Goal: Task Accomplishment & Management: Manage account settings

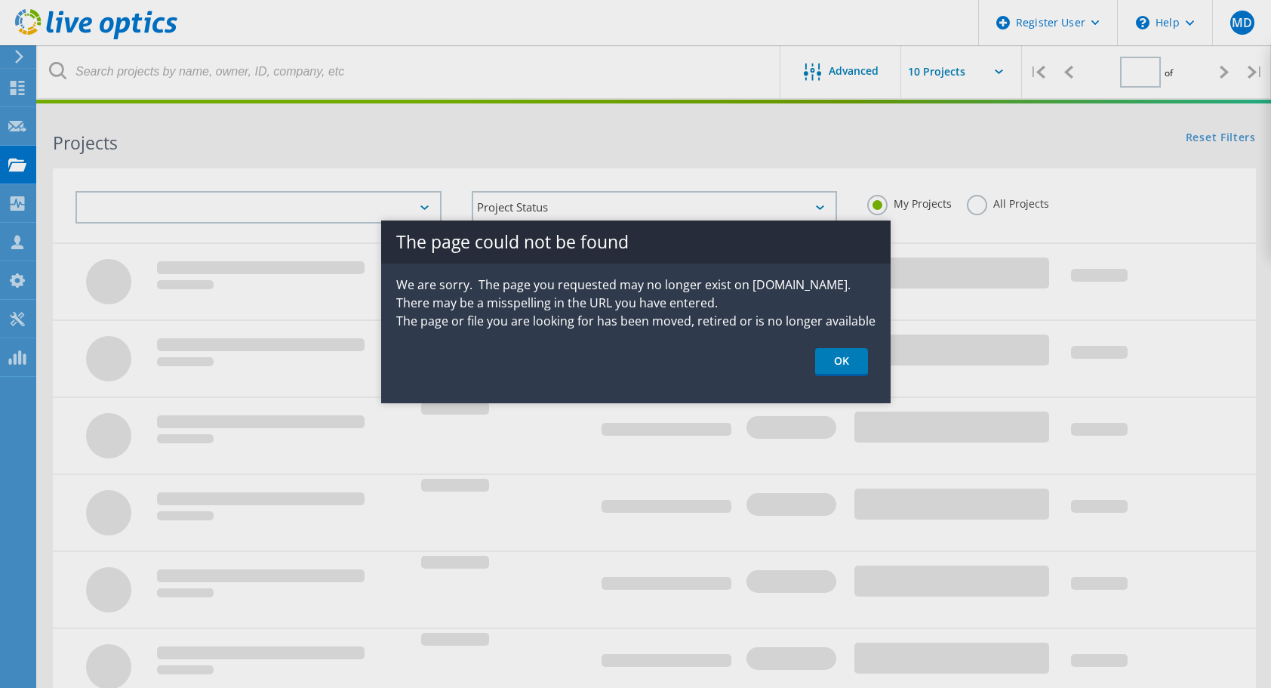
type input "1"
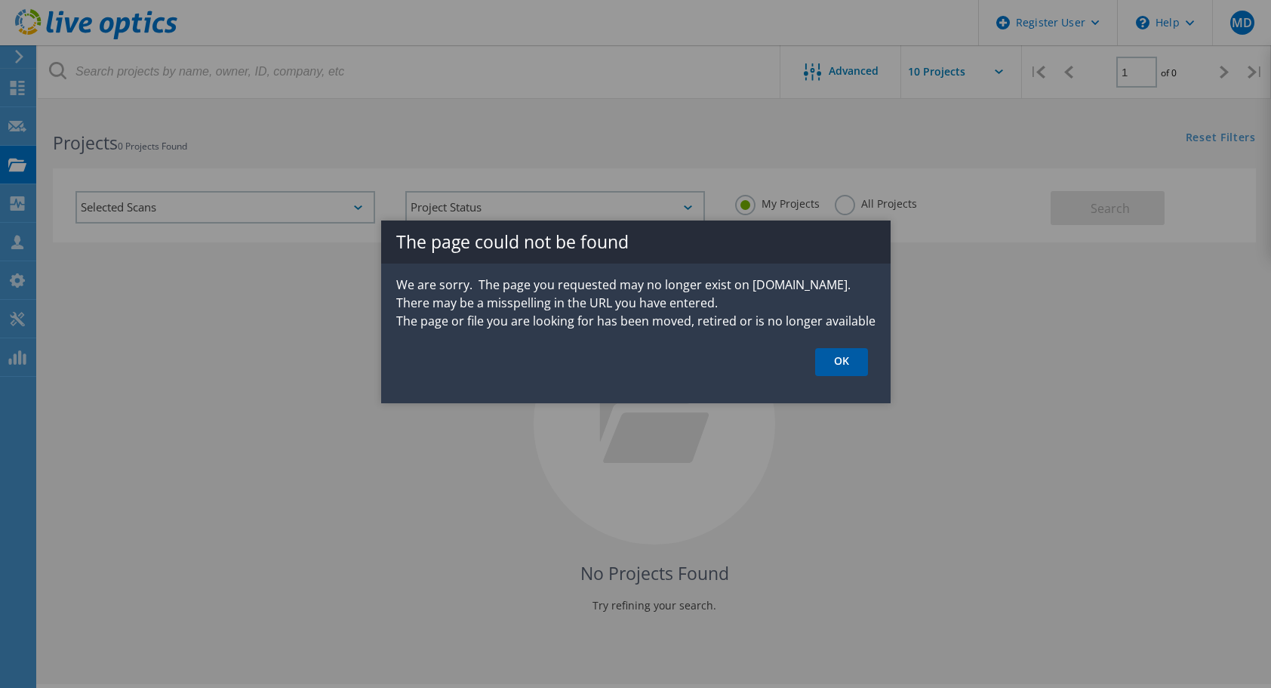
click at [832, 362] on link "OK" at bounding box center [841, 362] width 53 height 28
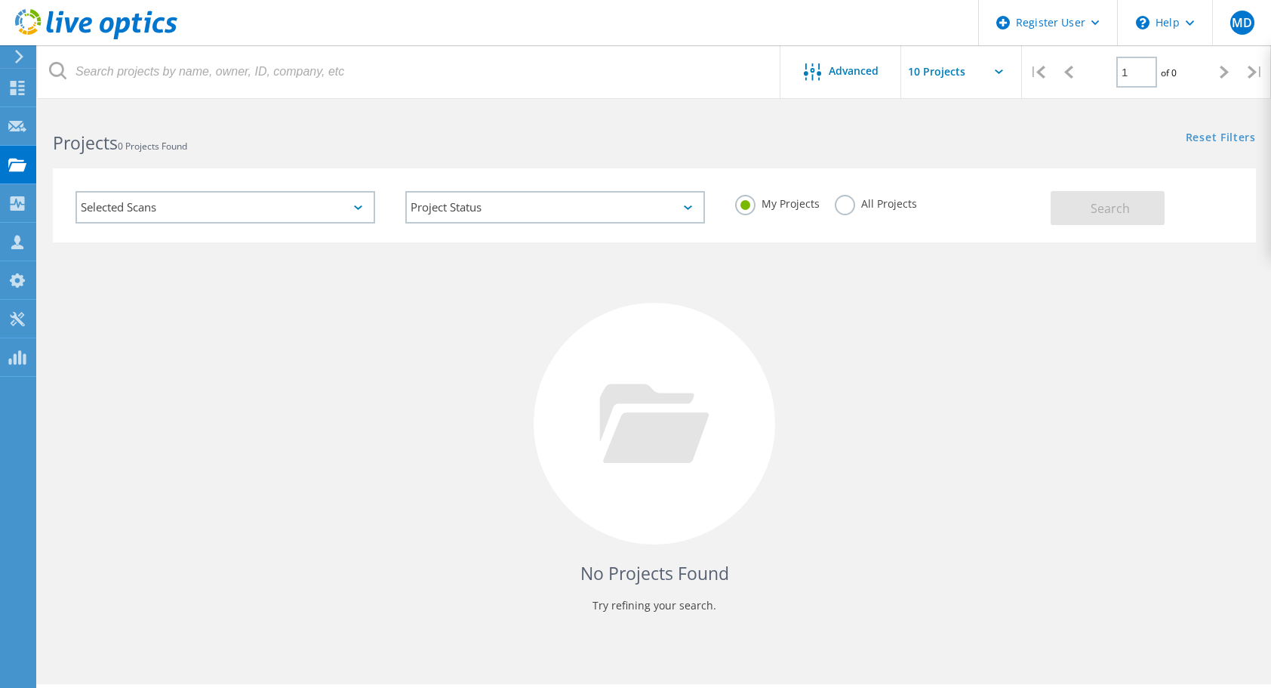
click at [226, 217] on div "Selected Scans" at bounding box center [225, 207] width 300 height 32
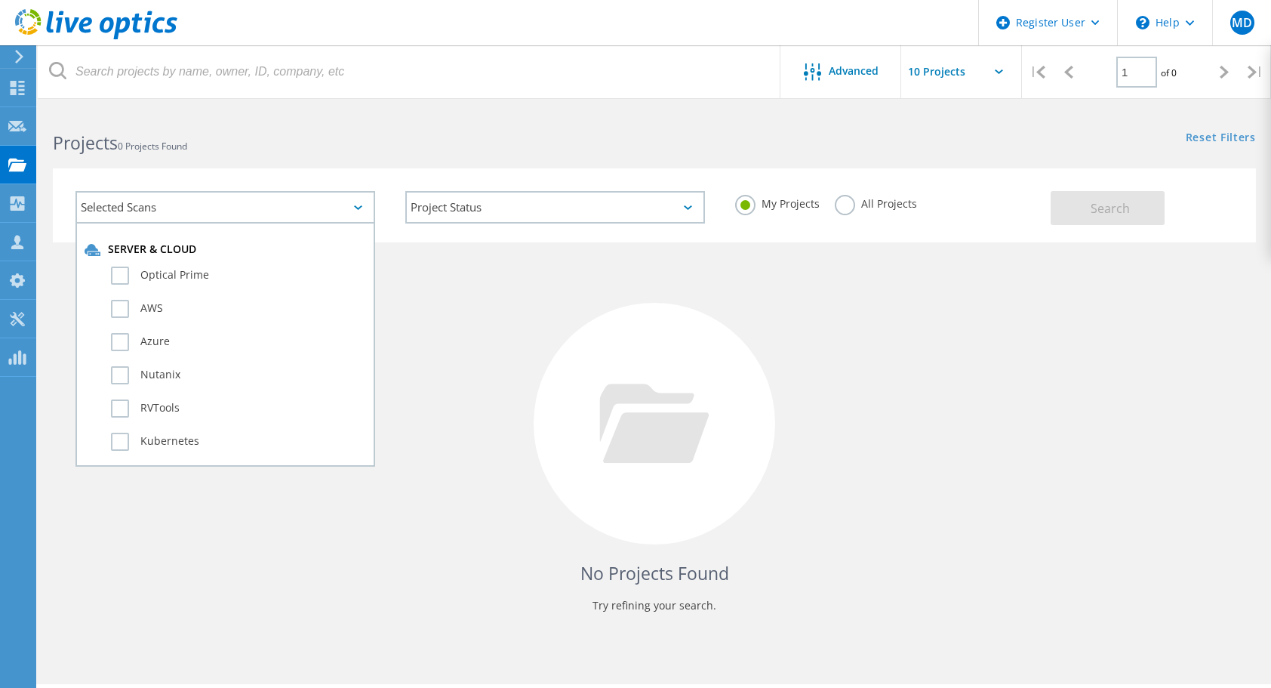
click at [226, 217] on div "Selected Scans" at bounding box center [225, 207] width 300 height 32
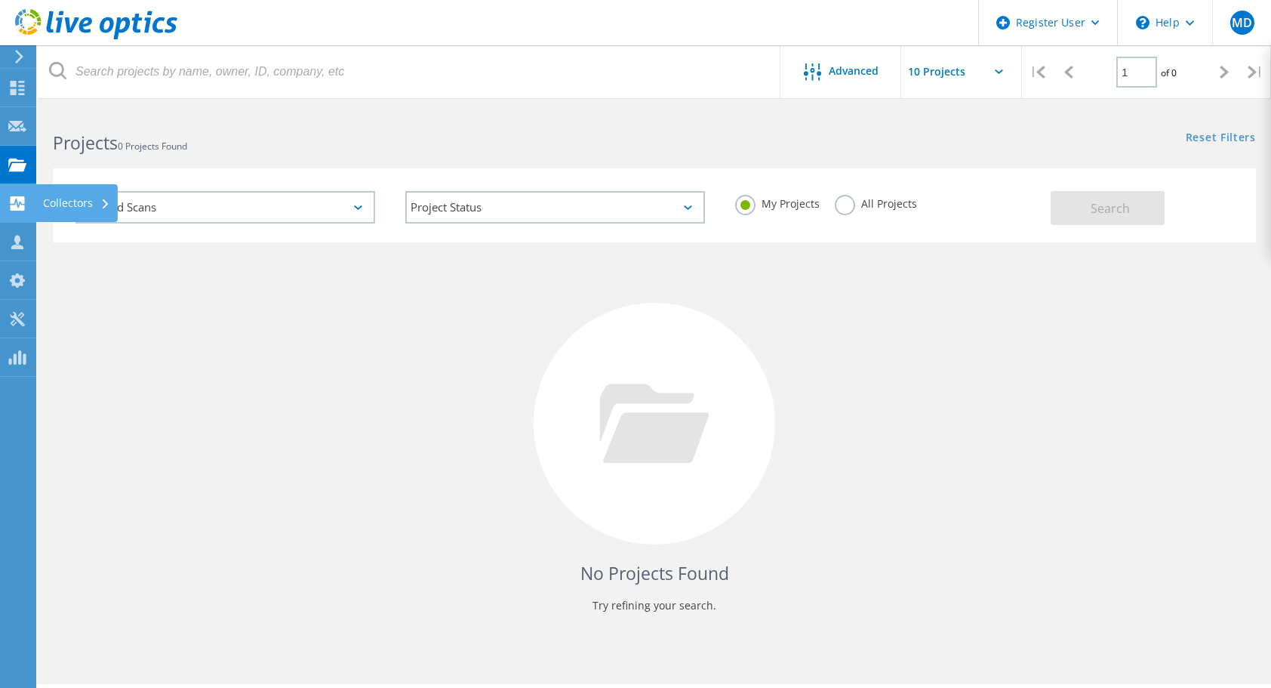
click at [69, 200] on div "Collectors" at bounding box center [76, 203] width 67 height 11
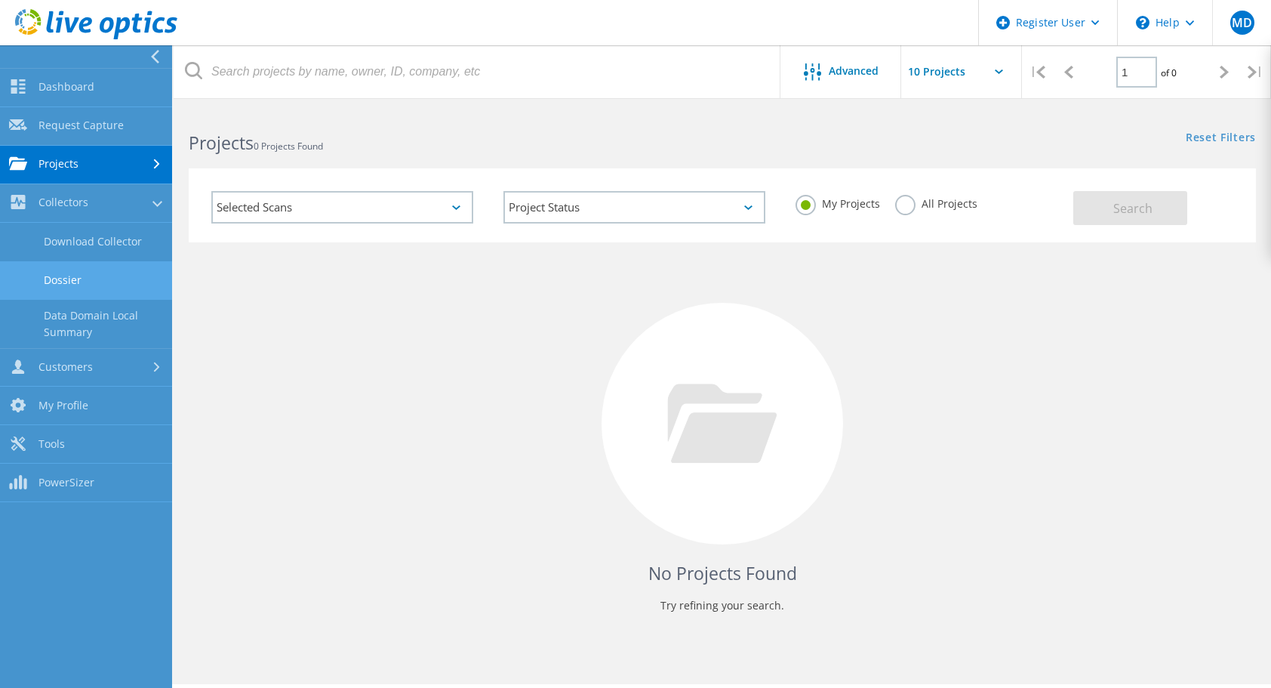
click at [94, 285] on link "Dossier" at bounding box center [86, 280] width 172 height 38
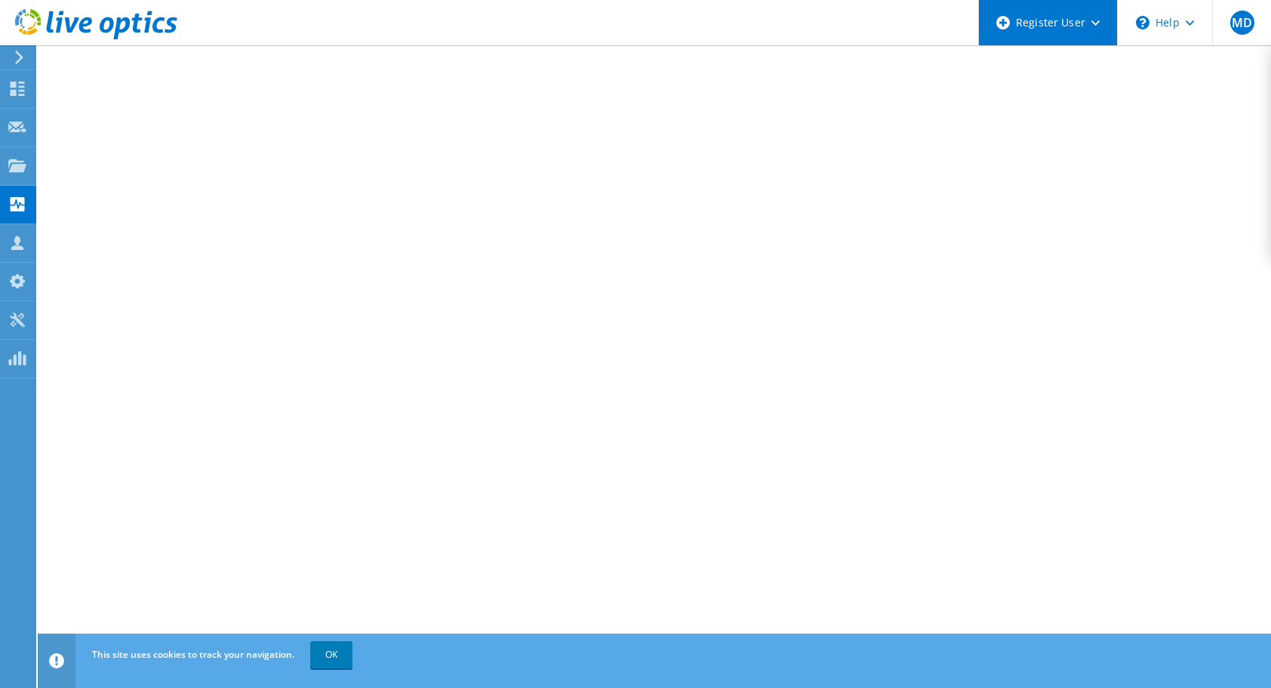
click at [1034, 22] on div "Register User" at bounding box center [1047, 22] width 139 height 45
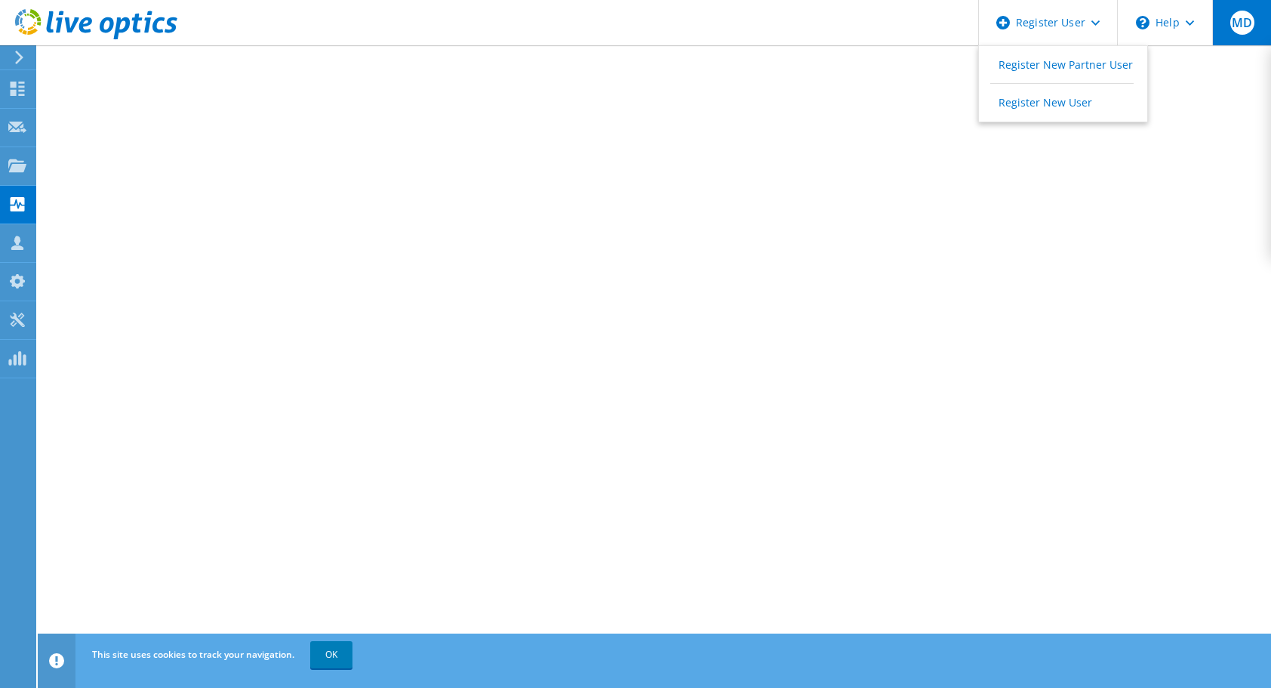
click at [1241, 27] on span "MD" at bounding box center [1242, 23] width 24 height 24
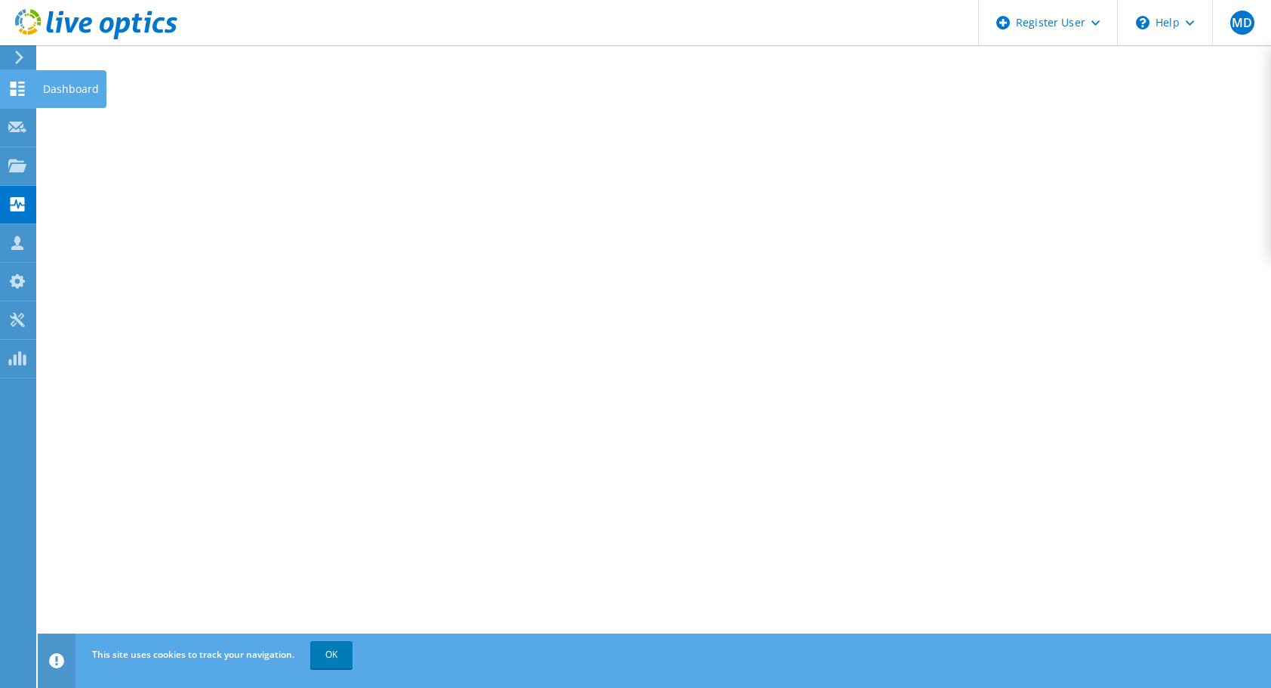
click at [17, 83] on icon at bounding box center [17, 89] width 18 height 14
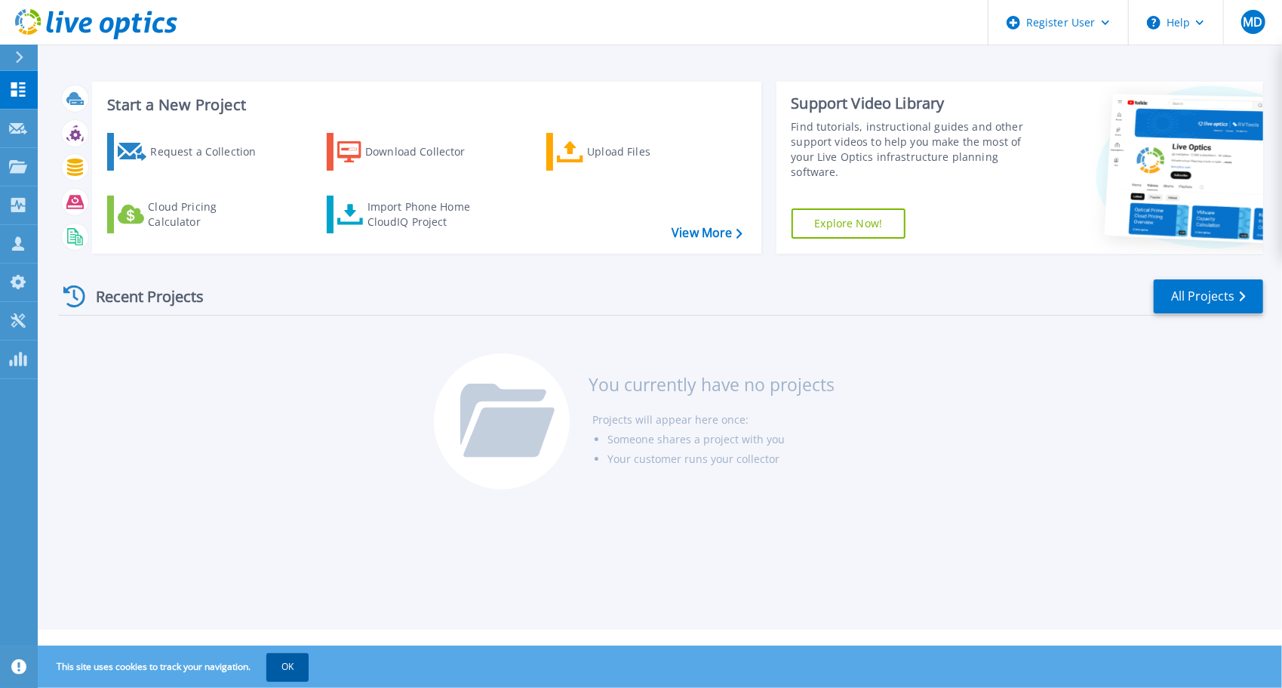
click at [296, 667] on button "OK" at bounding box center [287, 666] width 42 height 27
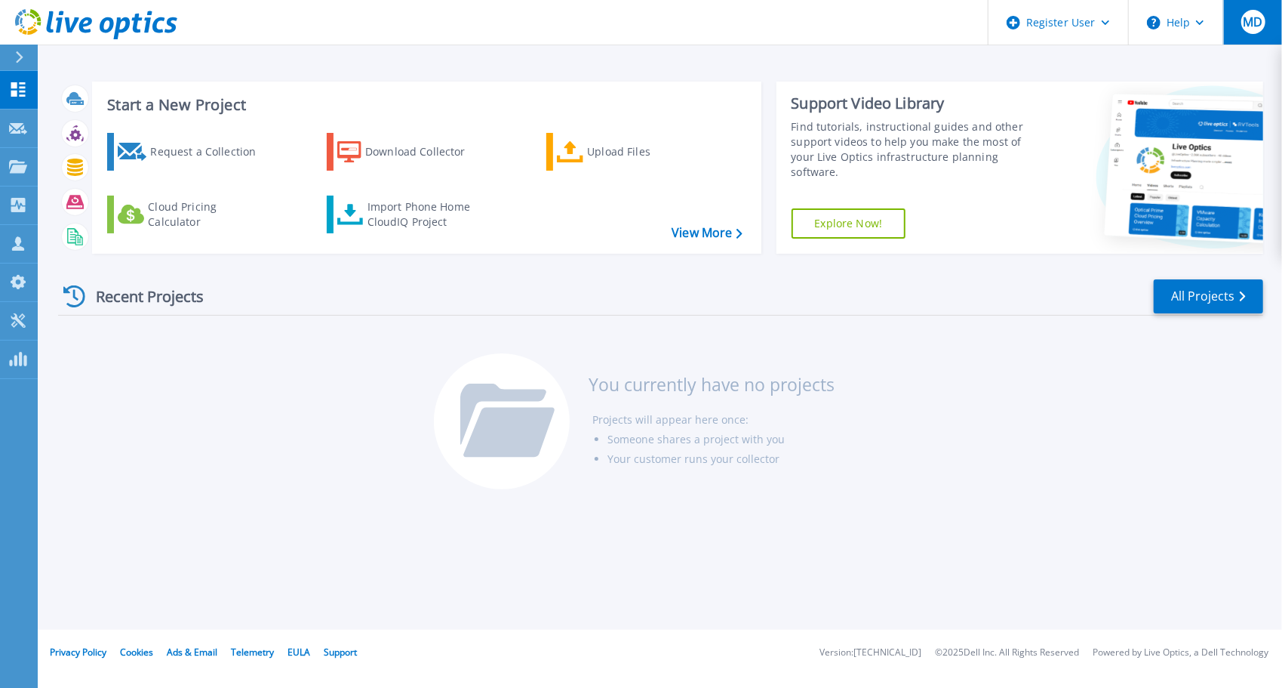
click at [1254, 18] on span "MD" at bounding box center [1253, 22] width 20 height 12
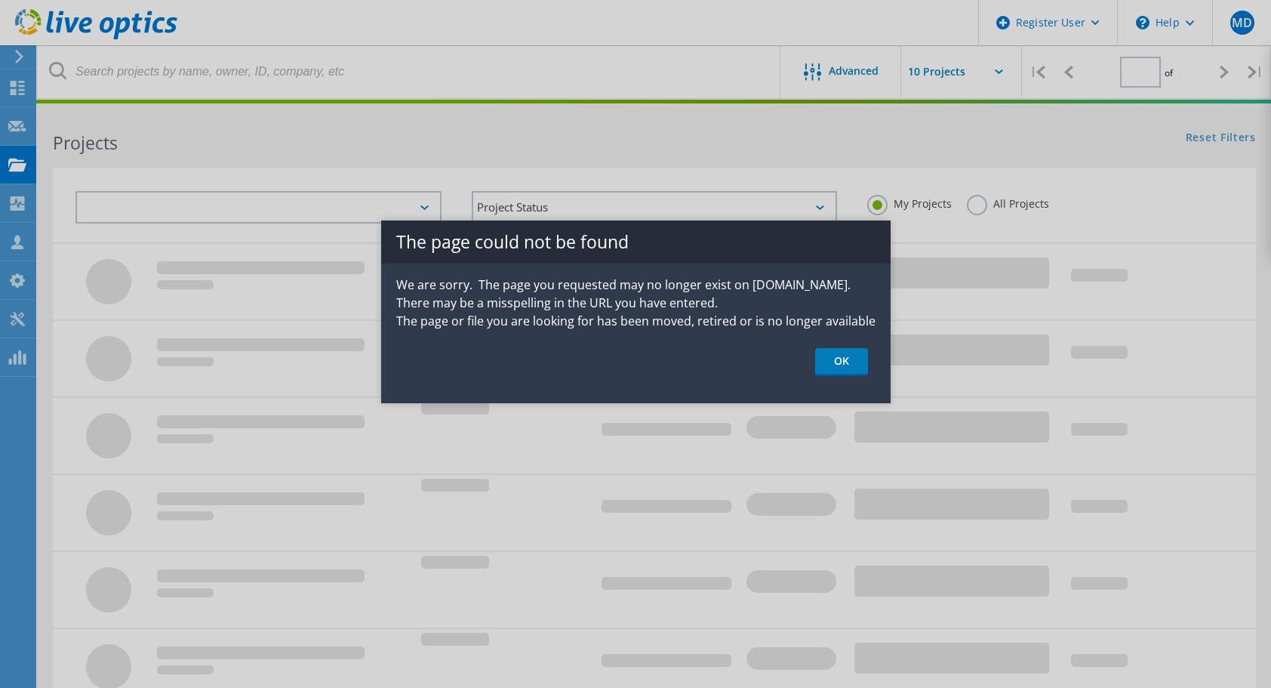
type input "1"
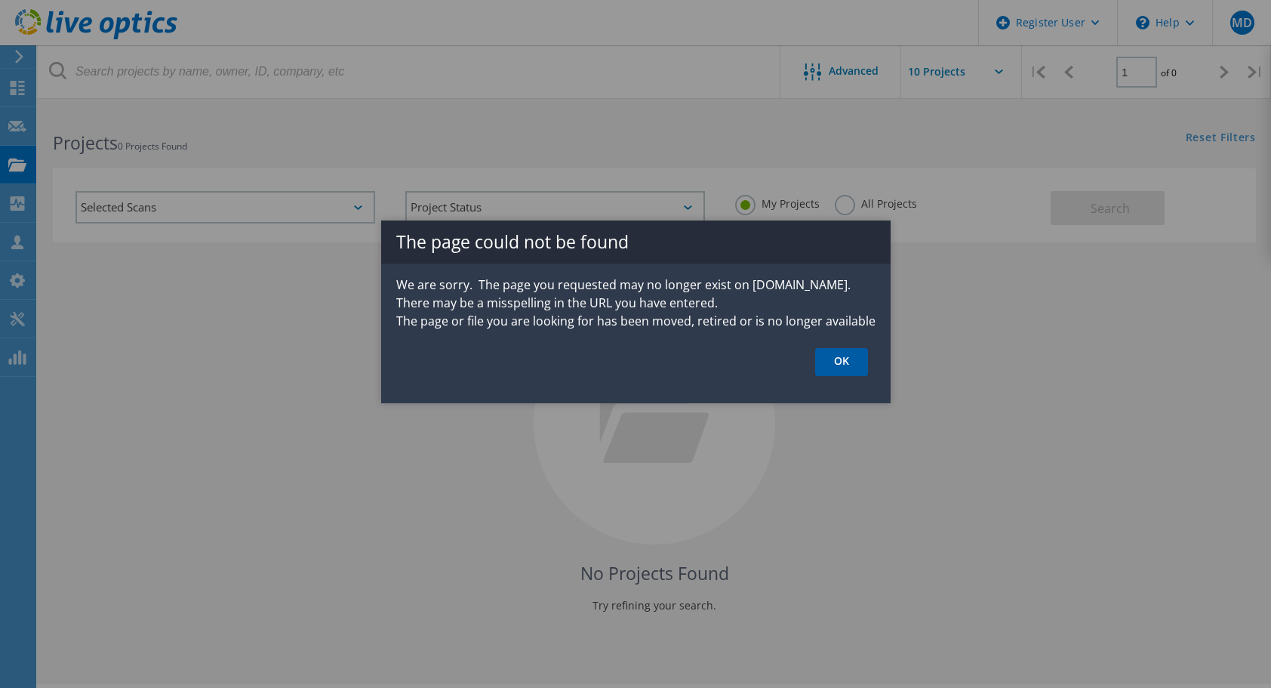
click at [853, 362] on link "OK" at bounding box center [841, 362] width 53 height 28
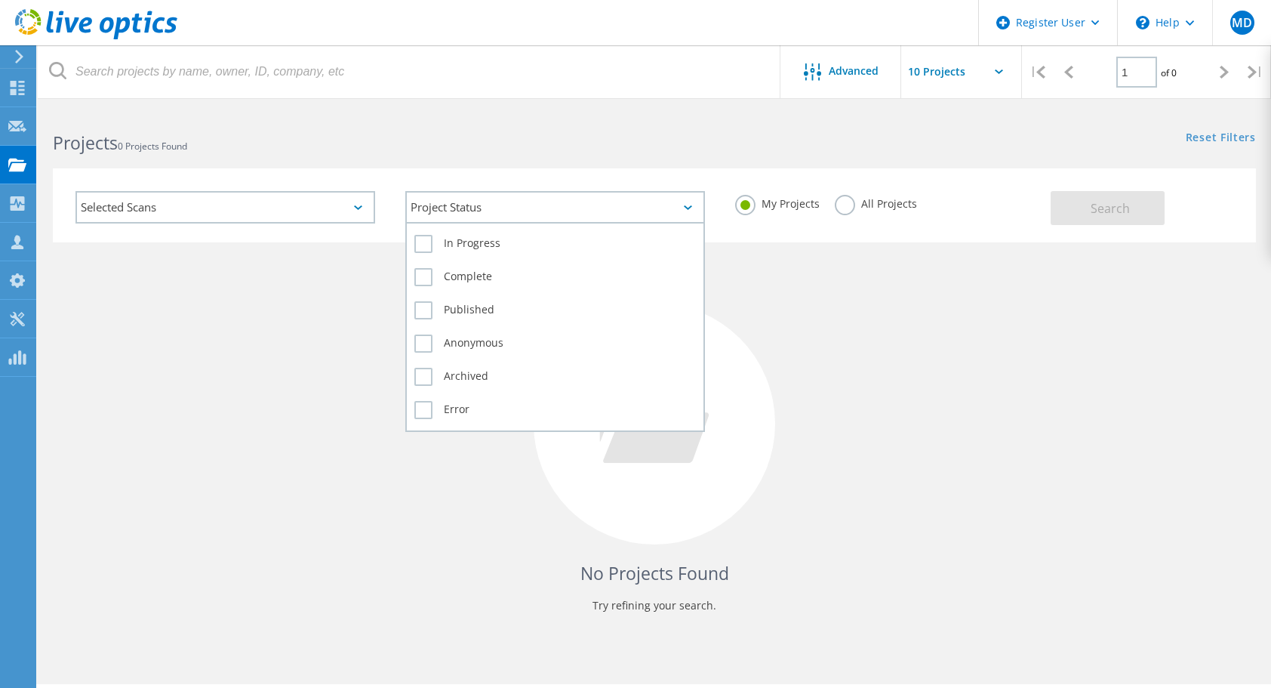
click at [442, 211] on div "Project Status" at bounding box center [555, 207] width 300 height 32
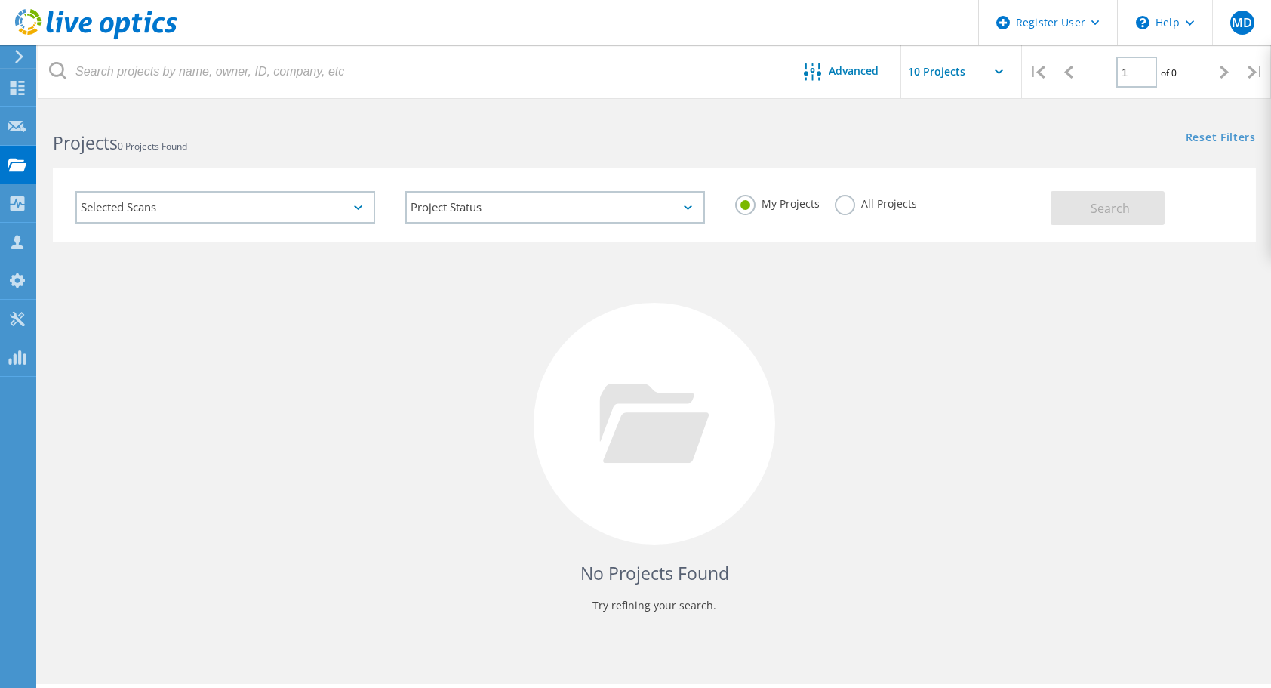
click at [849, 202] on label "All Projects" at bounding box center [876, 202] width 82 height 14
click at [0, 0] on input "All Projects" at bounding box center [0, 0] width 0 height 0
click at [1106, 211] on span "Search" at bounding box center [1110, 208] width 39 height 17
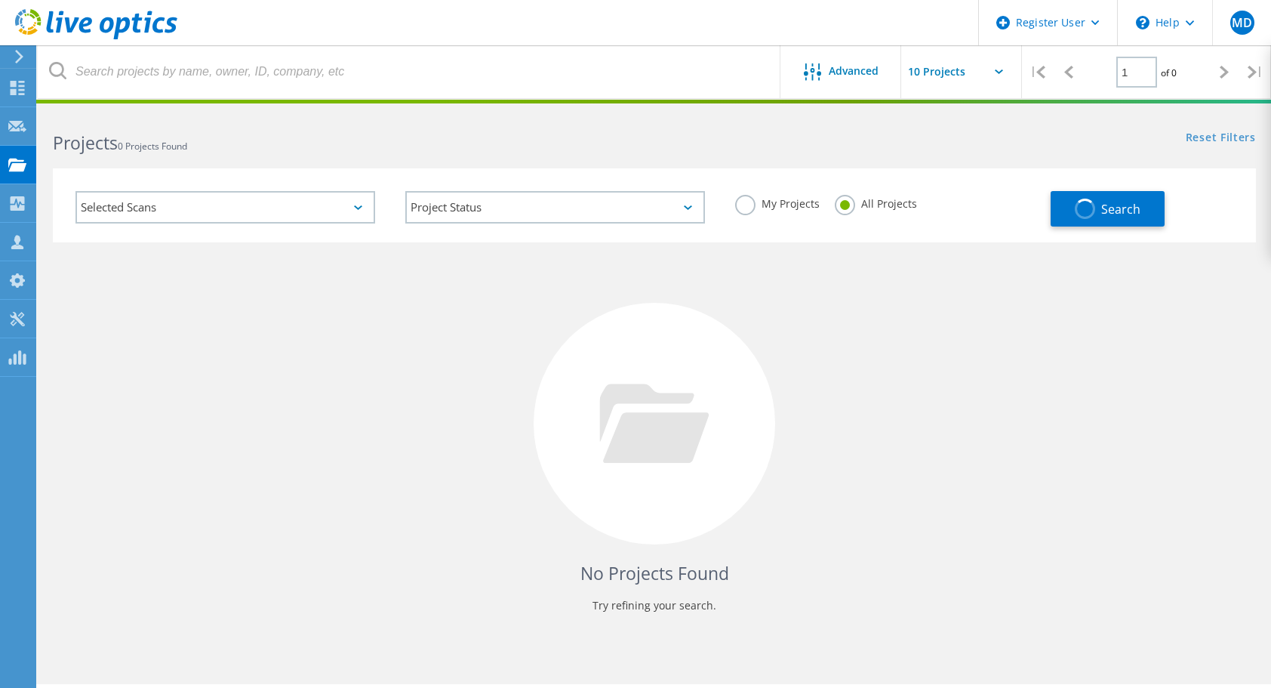
click at [989, 75] on input "text" at bounding box center [976, 71] width 151 height 53
click at [691, 138] on div "Projects 0 Projects Found Reset Filters Show Filters" at bounding box center [654, 129] width 1233 height 40
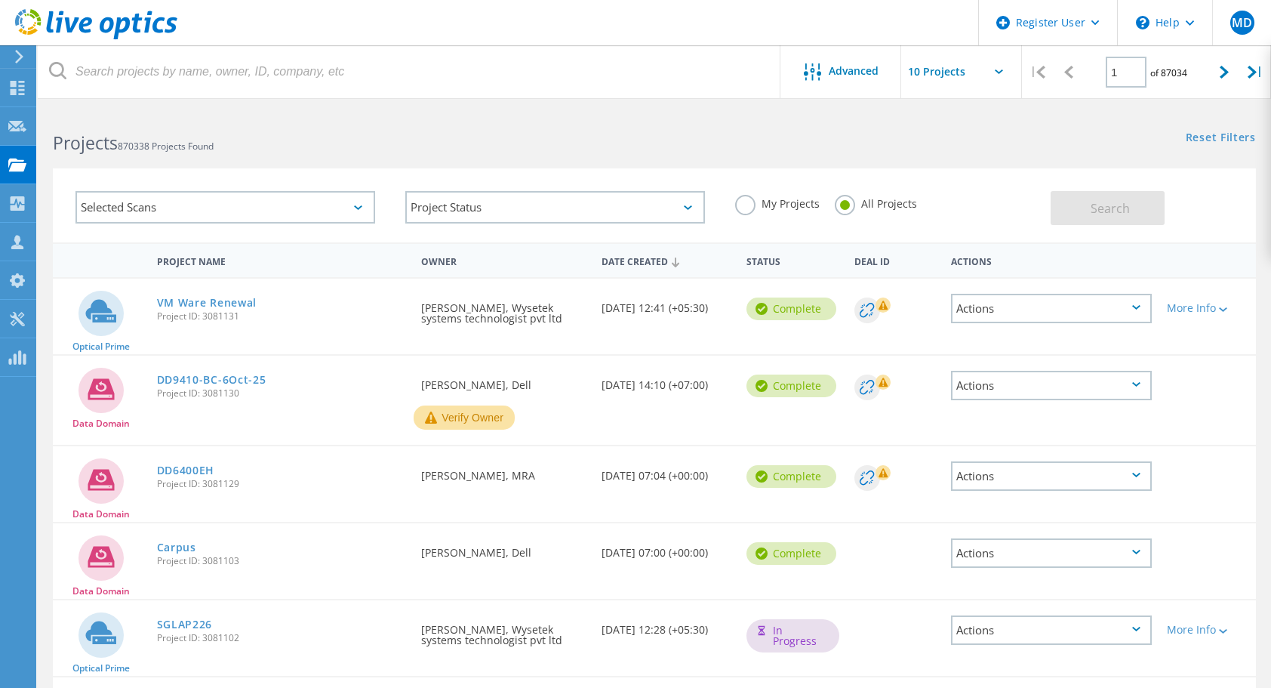
click at [329, 210] on div "Selected Scans" at bounding box center [225, 207] width 300 height 32
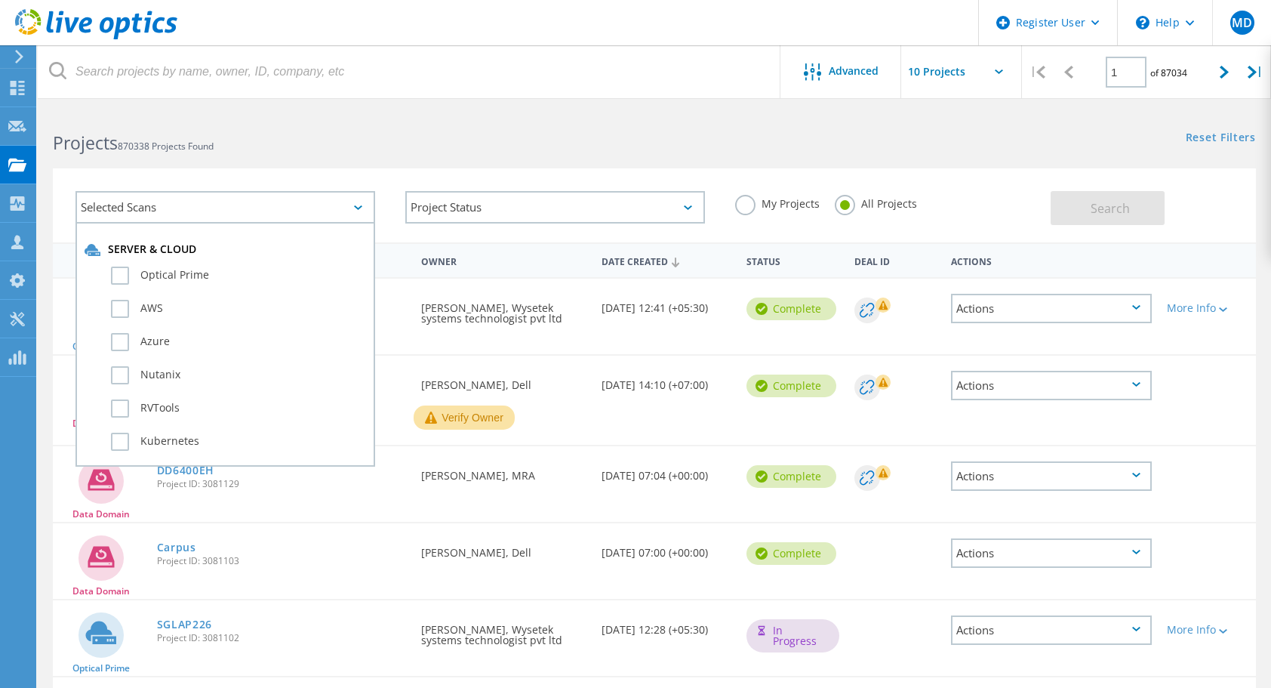
click at [918, 220] on div "My Projects All Projects" at bounding box center [885, 204] width 330 height 56
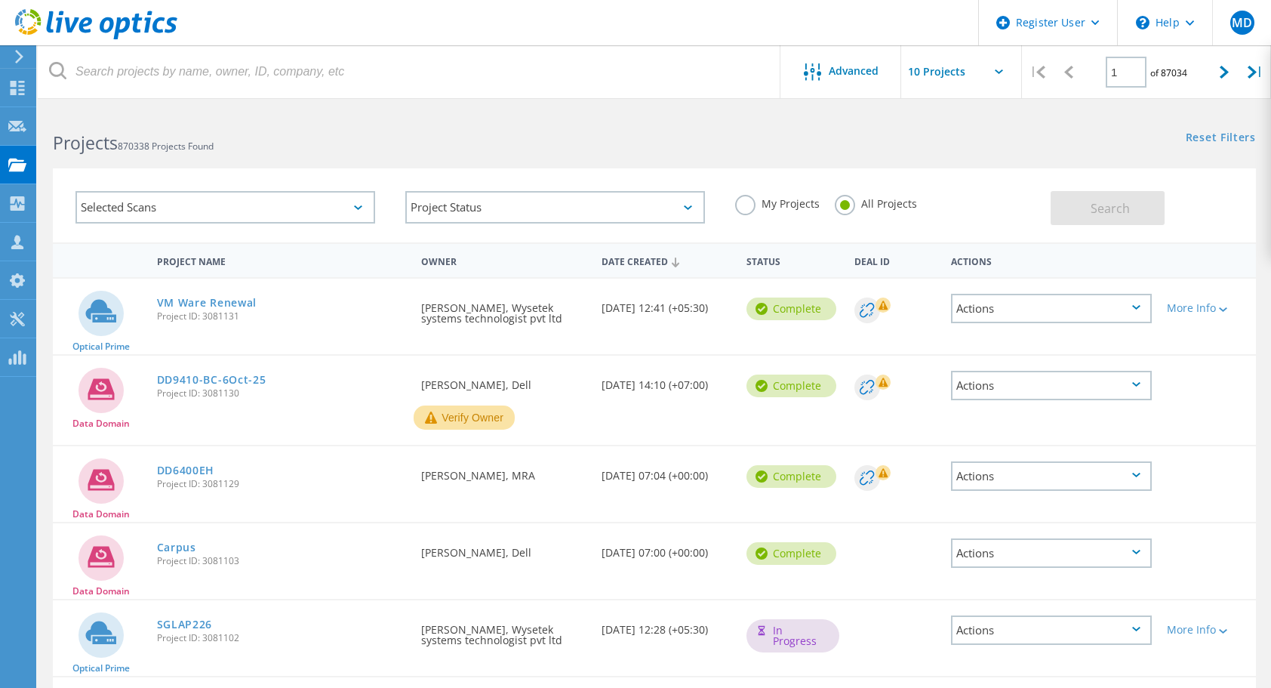
click at [753, 209] on label "My Projects" at bounding box center [777, 202] width 85 height 14
click at [0, 0] on input "My Projects" at bounding box center [0, 0] width 0 height 0
click at [1230, 140] on link "Reset Filters" at bounding box center [1221, 138] width 70 height 13
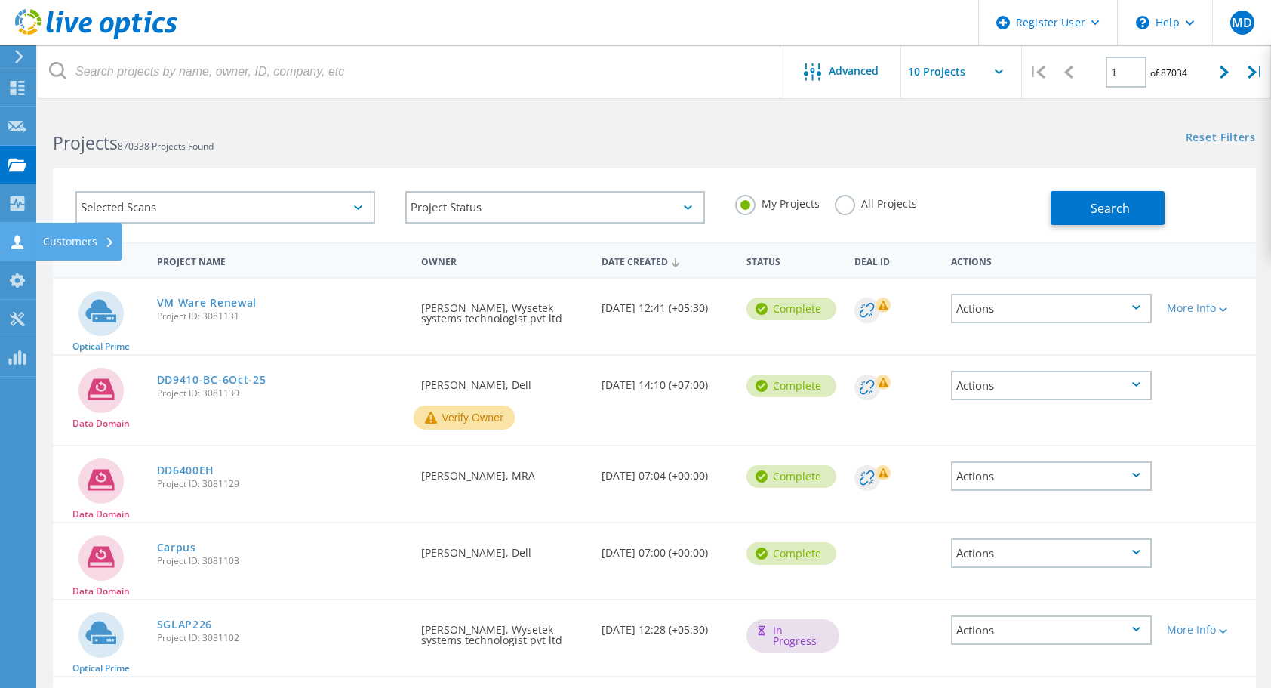
click at [72, 245] on div "Customers" at bounding box center [79, 241] width 72 height 11
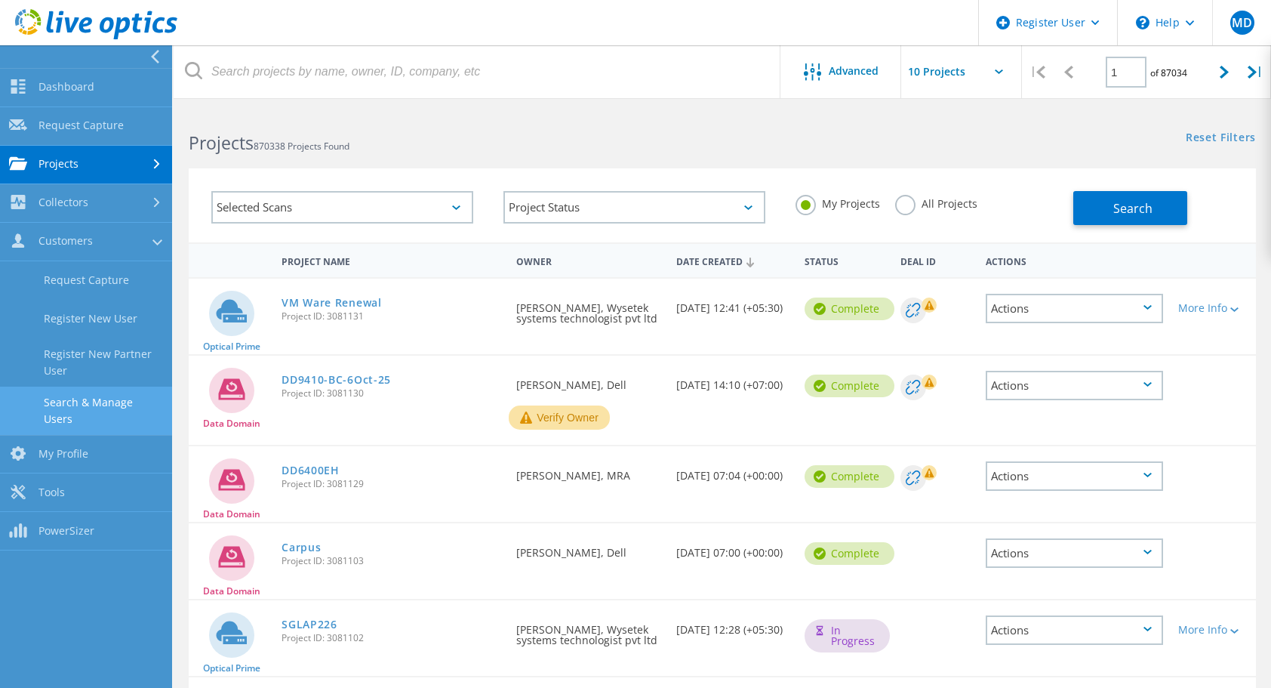
click at [115, 401] on link "Search & Manage Users" at bounding box center [86, 410] width 172 height 48
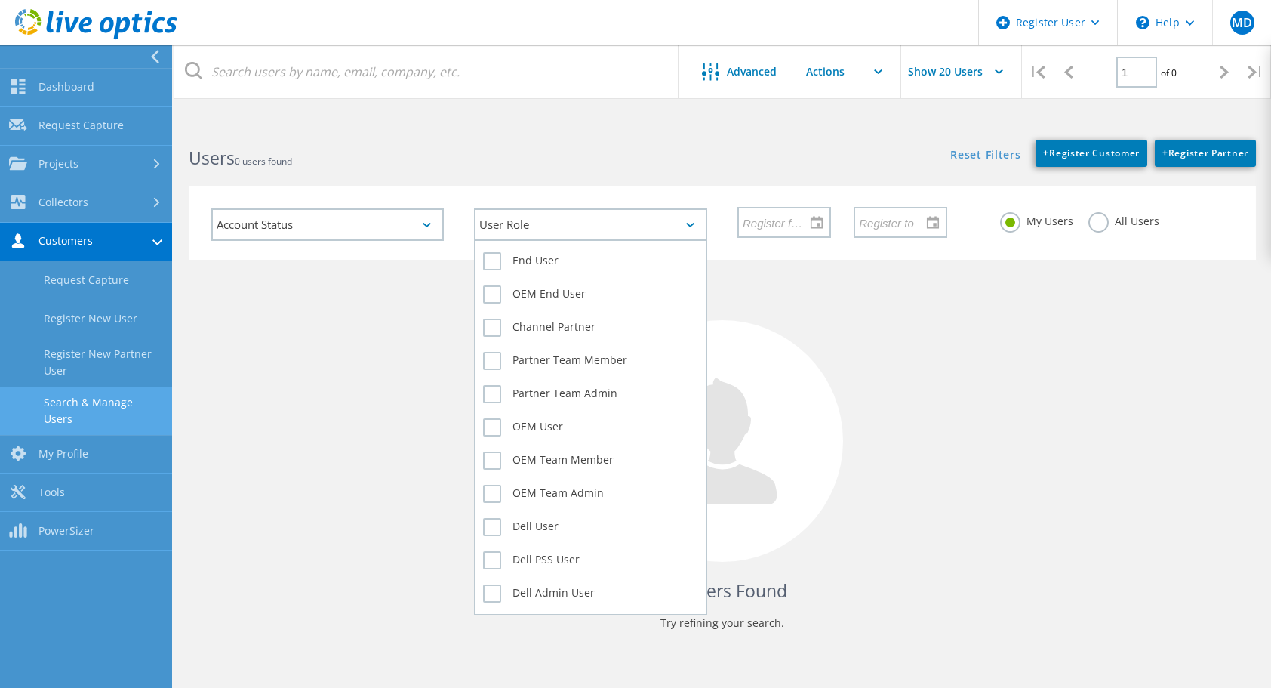
click at [637, 226] on div "User Role" at bounding box center [590, 224] width 232 height 32
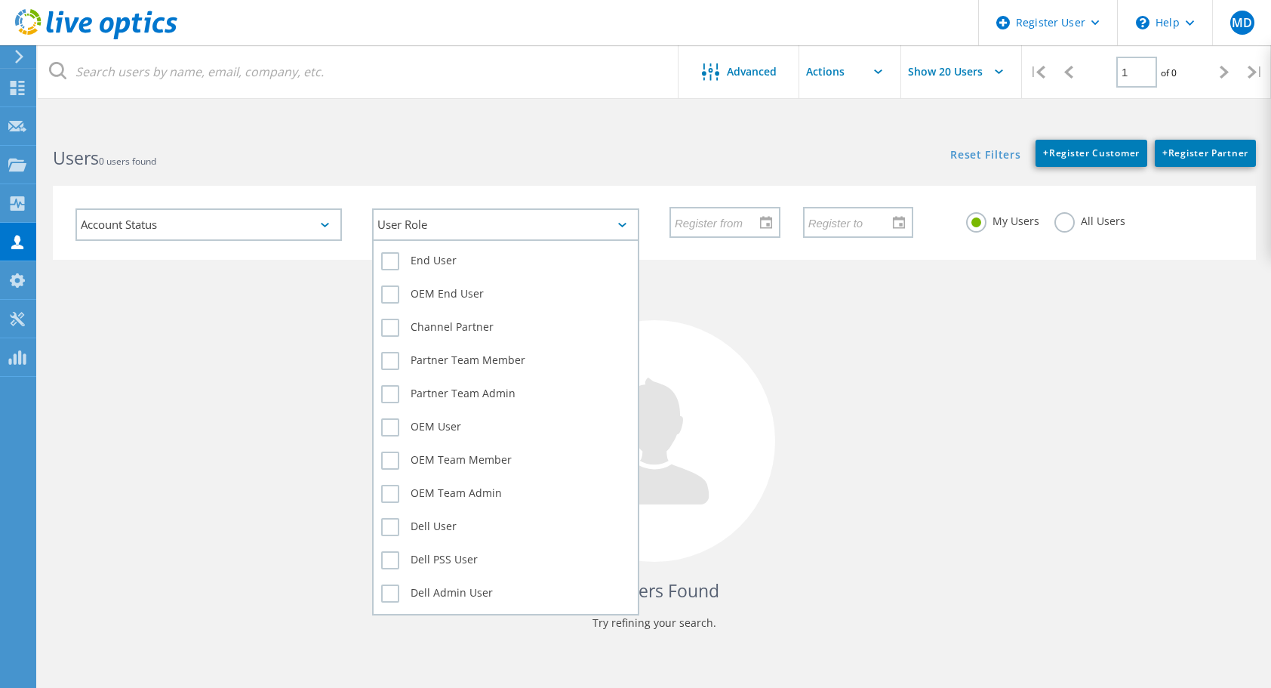
click at [577, 228] on div "User Role" at bounding box center [505, 224] width 266 height 32
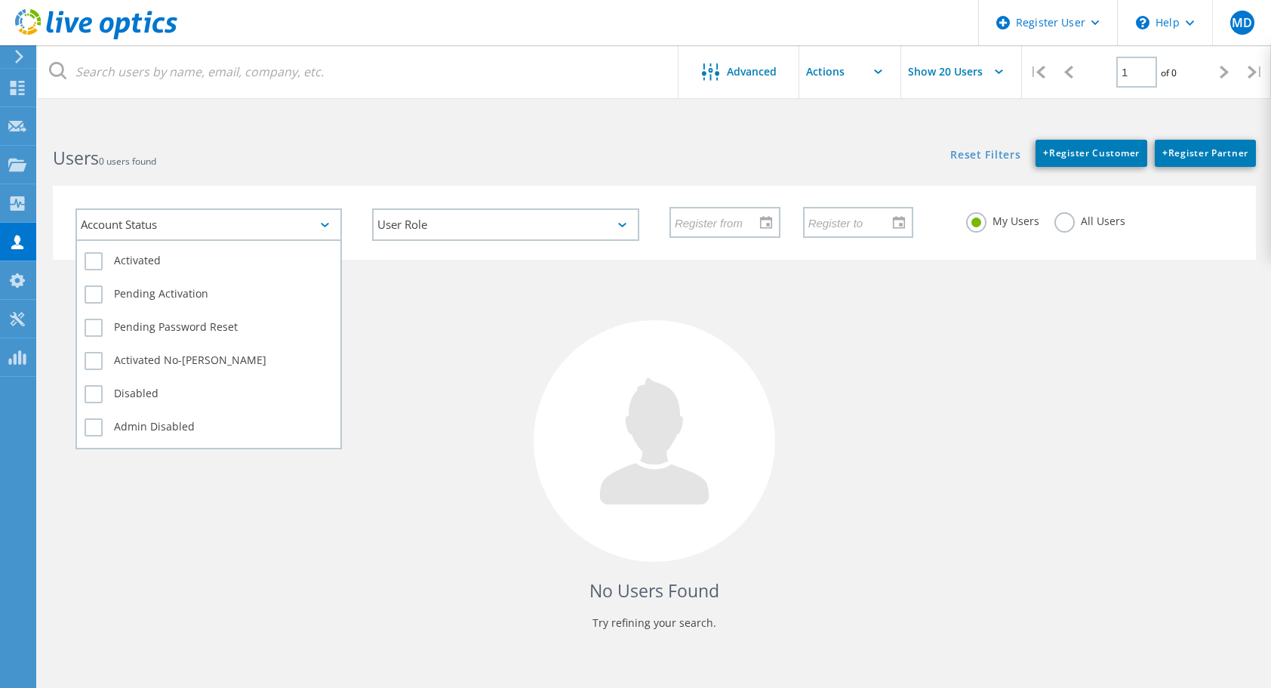
click at [275, 224] on div "Account Status" at bounding box center [208, 224] width 266 height 32
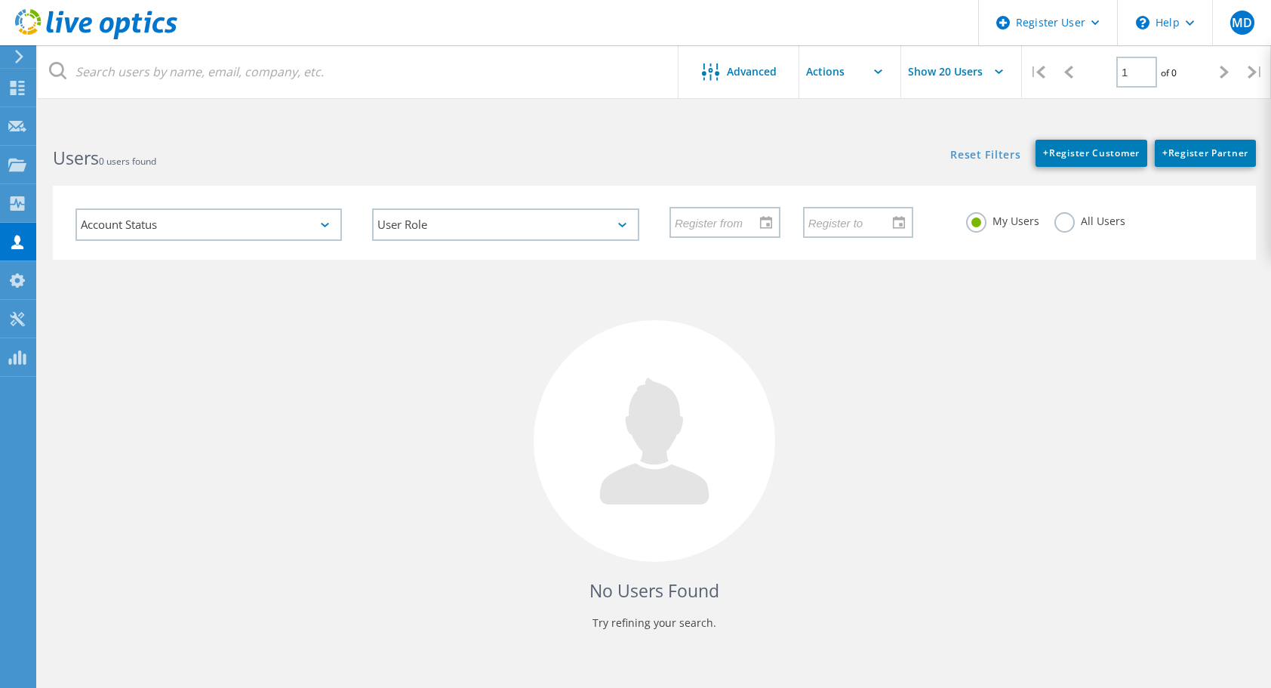
click at [977, 358] on div "No Users Found Try refining your search." at bounding box center [654, 459] width 1203 height 398
click at [1061, 218] on label "All Users" at bounding box center [1089, 219] width 71 height 14
click at [0, 0] on input "All Users" at bounding box center [0, 0] width 0 height 0
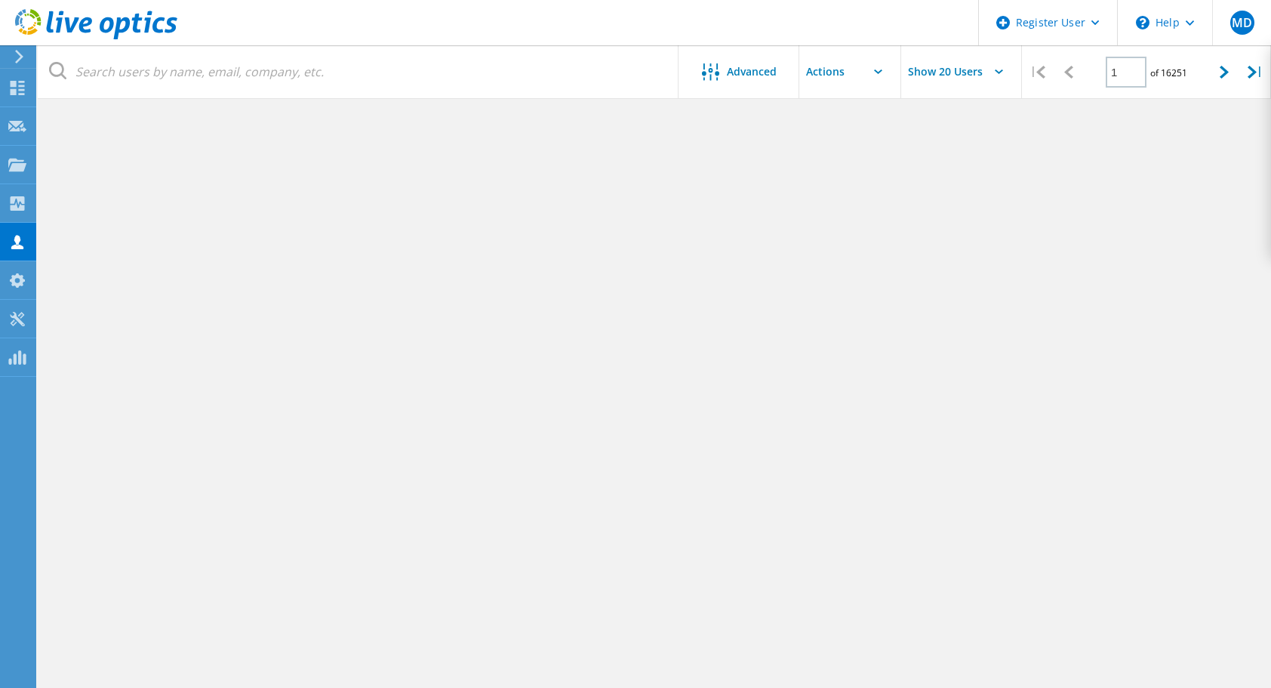
scroll to position [377, 0]
